Goal: Navigation & Orientation: Find specific page/section

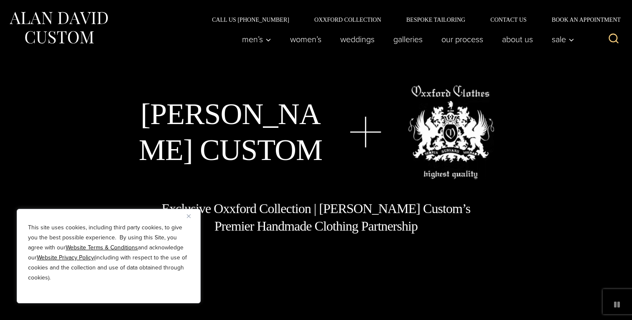
click at [191, 218] on button "Close" at bounding box center [192, 216] width 10 height 10
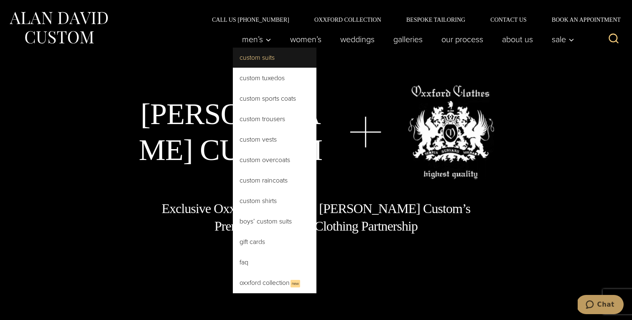
click at [270, 58] on link "Custom Suits" at bounding box center [275, 58] width 84 height 20
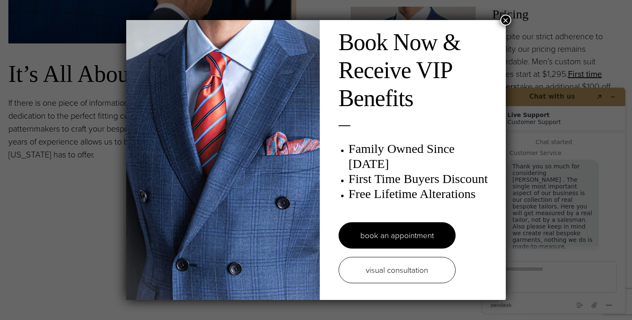
click at [505, 17] on button "×" at bounding box center [505, 20] width 11 height 11
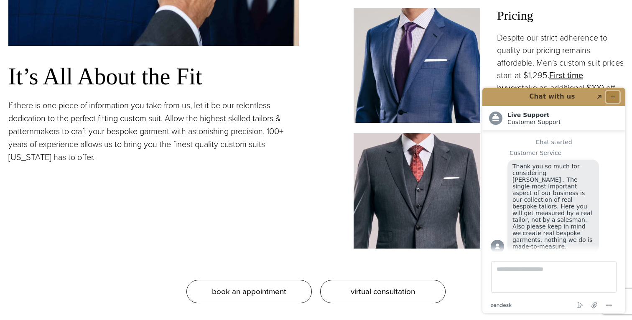
click at [618, 96] on button "Minimize widget" at bounding box center [612, 97] width 13 height 12
